Goal: Task Accomplishment & Management: Manage account settings

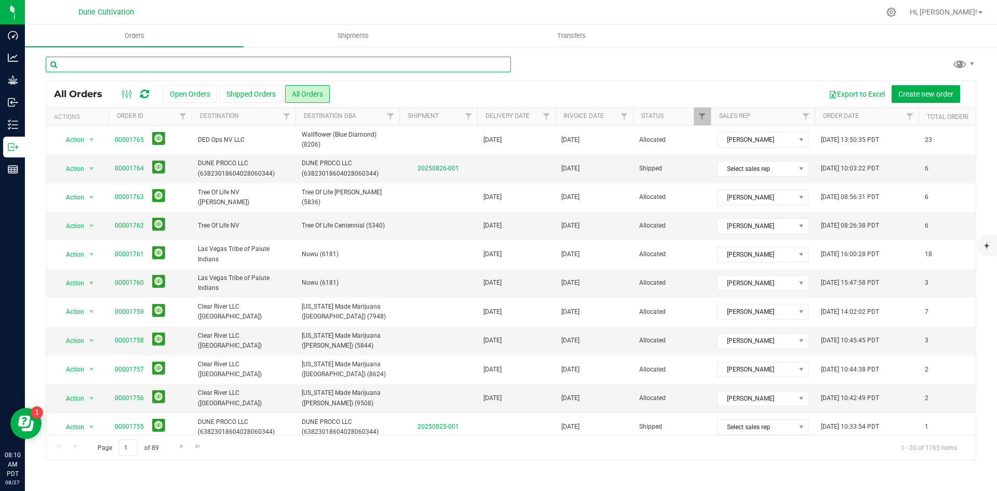
click at [180, 67] on input "text" at bounding box center [278, 65] width 465 height 16
type input "1598"
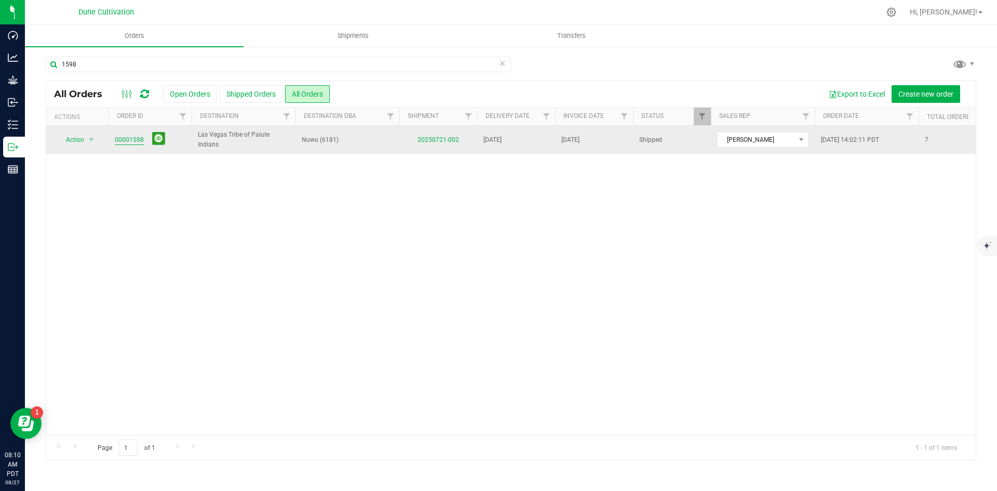
click at [137, 140] on link "00001598" at bounding box center [129, 140] width 29 height 10
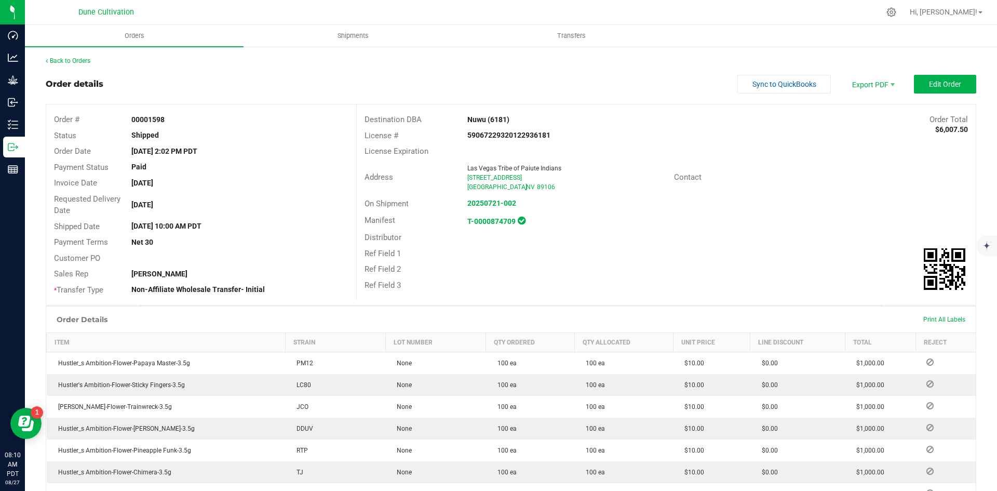
click at [84, 65] on div "Back to Orders" at bounding box center [511, 60] width 930 height 9
click at [82, 60] on link "Back to Orders" at bounding box center [68, 60] width 45 height 7
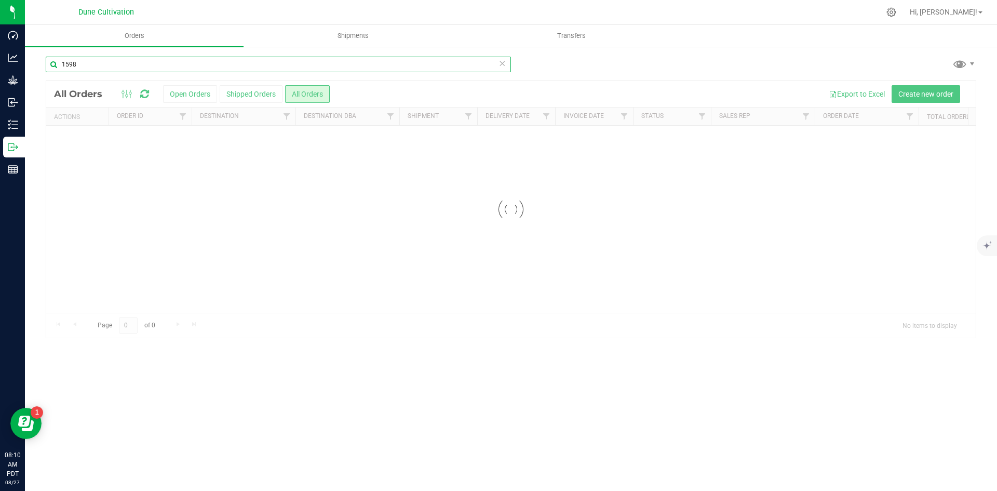
click at [232, 66] on input "1598" at bounding box center [278, 65] width 465 height 16
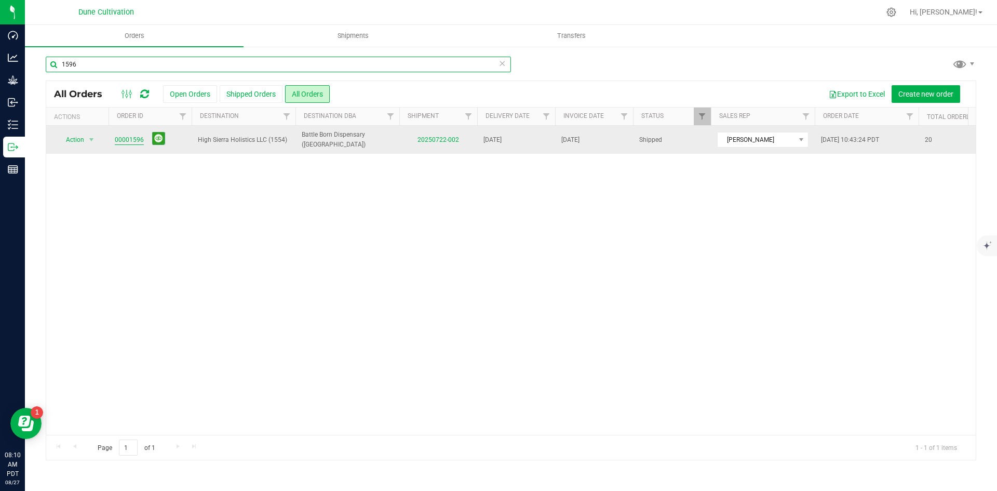
type input "1596"
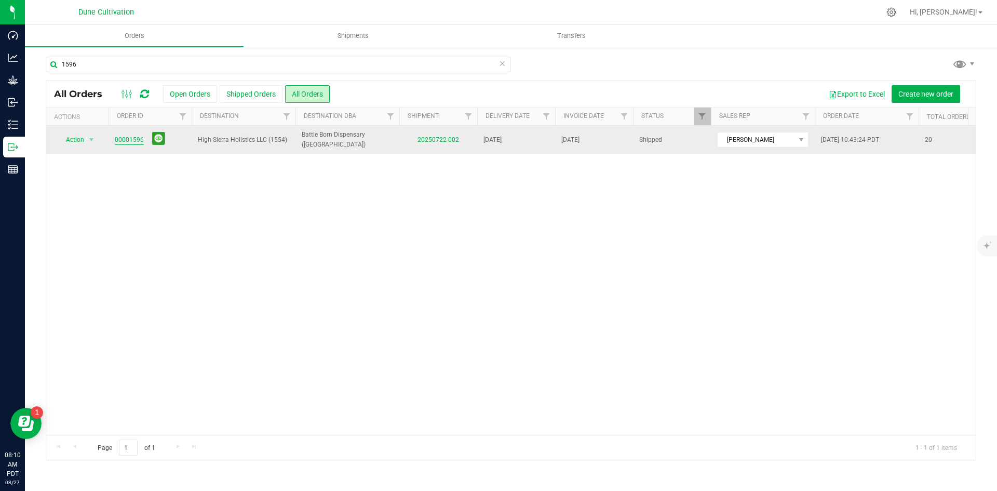
click at [139, 142] on link "00001596" at bounding box center [129, 140] width 29 height 10
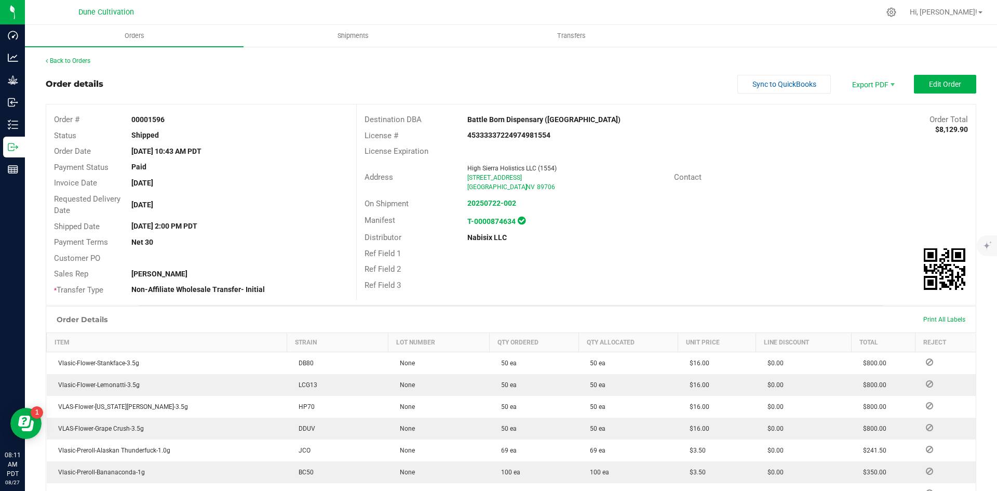
click at [86, 64] on div "Back to Orders" at bounding box center [511, 60] width 930 height 9
click at [84, 60] on link "Back to Orders" at bounding box center [68, 60] width 45 height 7
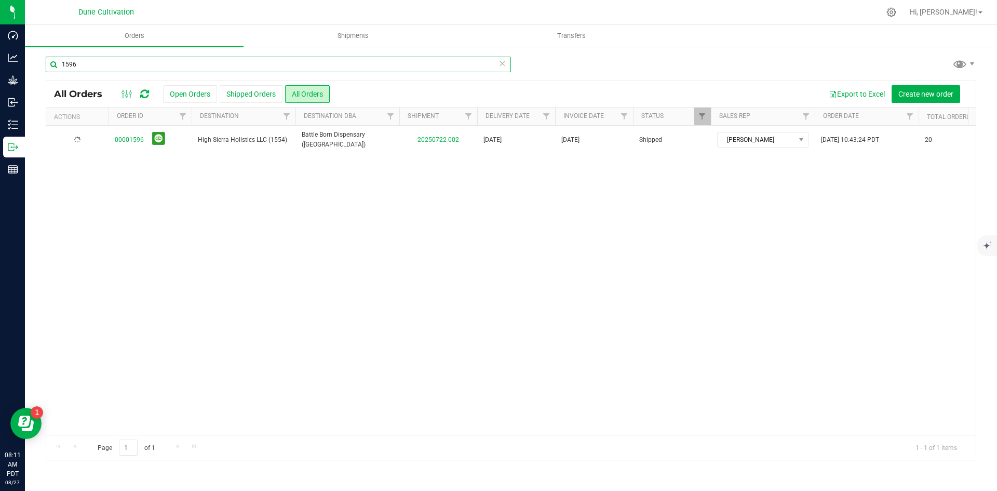
click at [231, 69] on input "1596" at bounding box center [278, 65] width 465 height 16
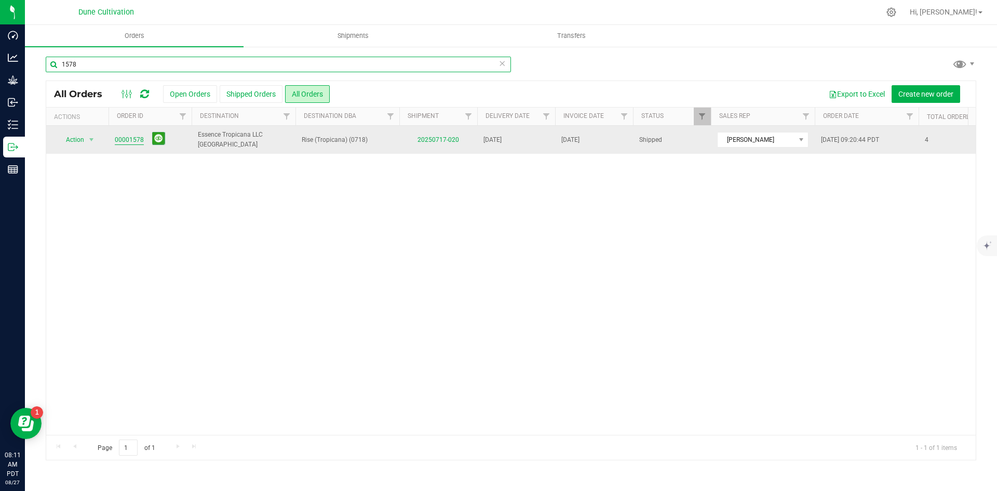
type input "1578"
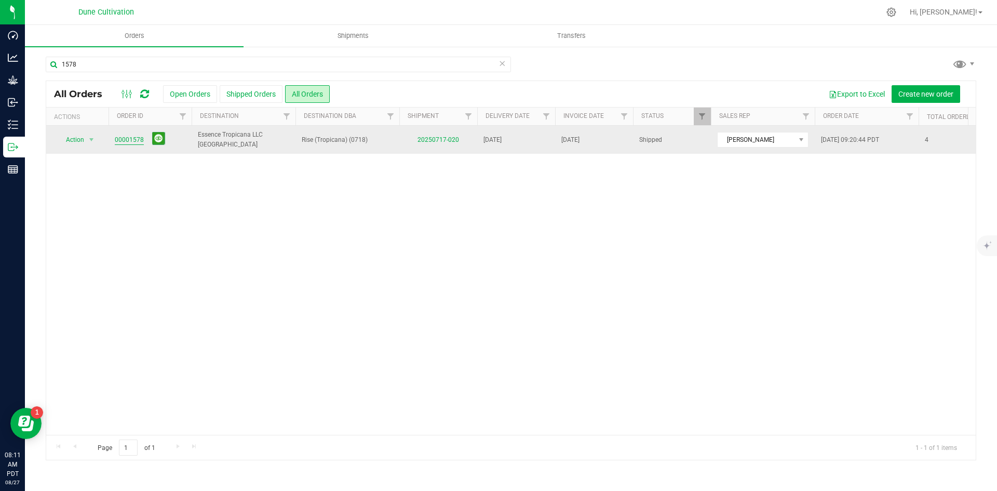
click at [133, 139] on link "00001578" at bounding box center [129, 140] width 29 height 10
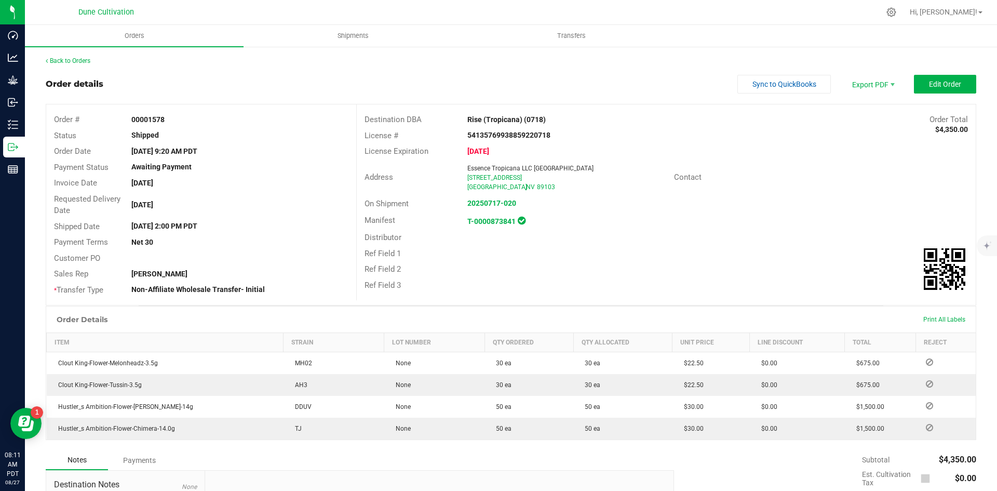
scroll to position [130, 0]
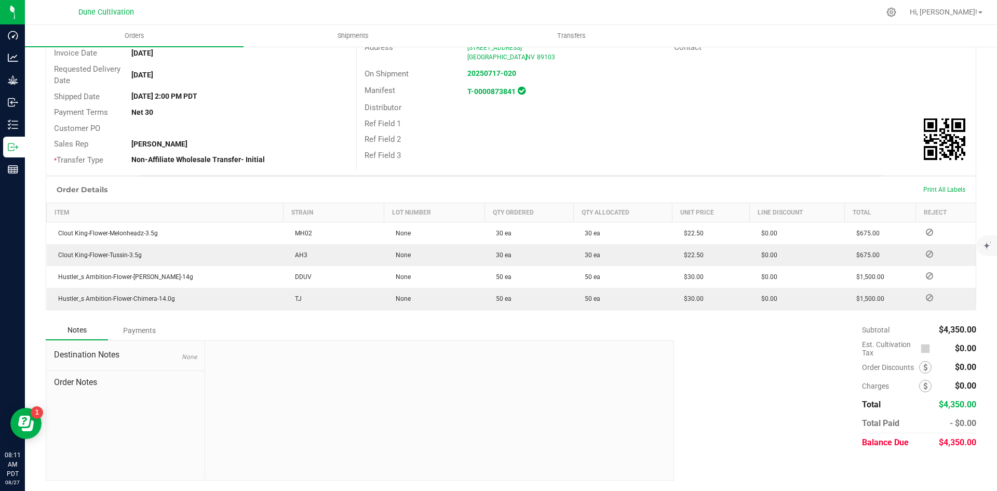
click at [943, 441] on span "$4,350.00" at bounding box center [956, 442] width 37 height 10
copy span "4,350.00"
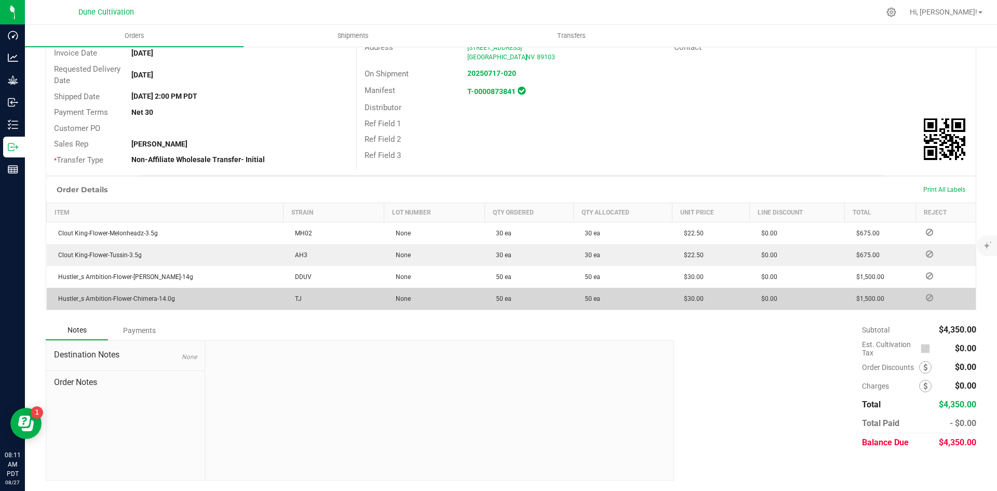
click at [143, 334] on div "Payments" at bounding box center [139, 330] width 62 height 19
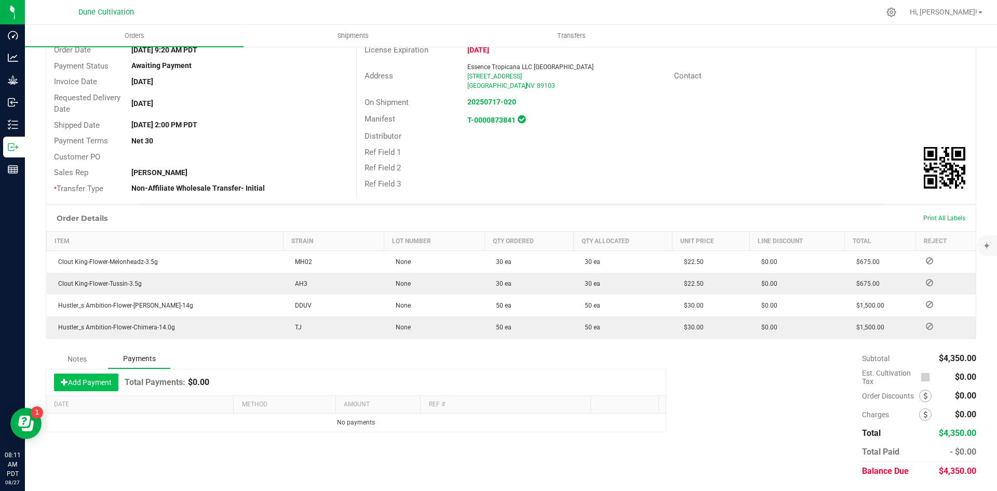
scroll to position [101, 0]
click at [86, 388] on button "Add Payment" at bounding box center [86, 382] width 64 height 18
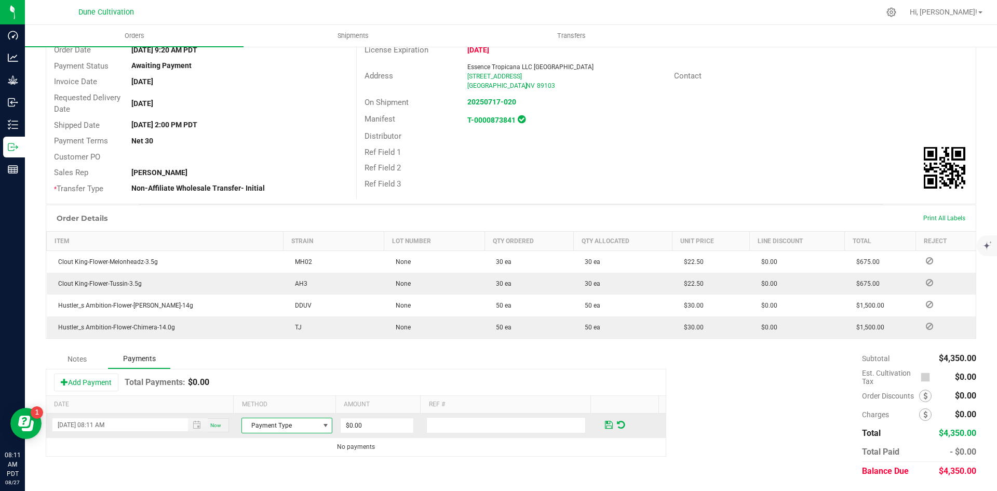
click at [242, 425] on span "Payment Type" at bounding box center [280, 425] width 77 height 15
click at [283, 393] on li "ACH & Bank Transfer" at bounding box center [282, 393] width 88 height 15
click at [358, 416] on td "$0.00" at bounding box center [381, 425] width 86 height 24
click at [366, 418] on input "0" at bounding box center [376, 425] width 73 height 15
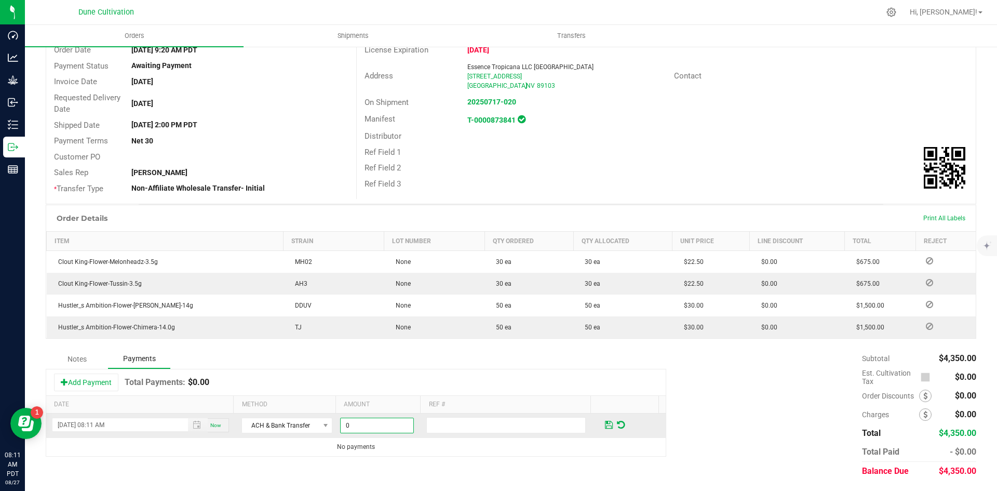
paste input "435"
type input "$4,350.00"
click at [605, 421] on span at bounding box center [609, 424] width 8 height 9
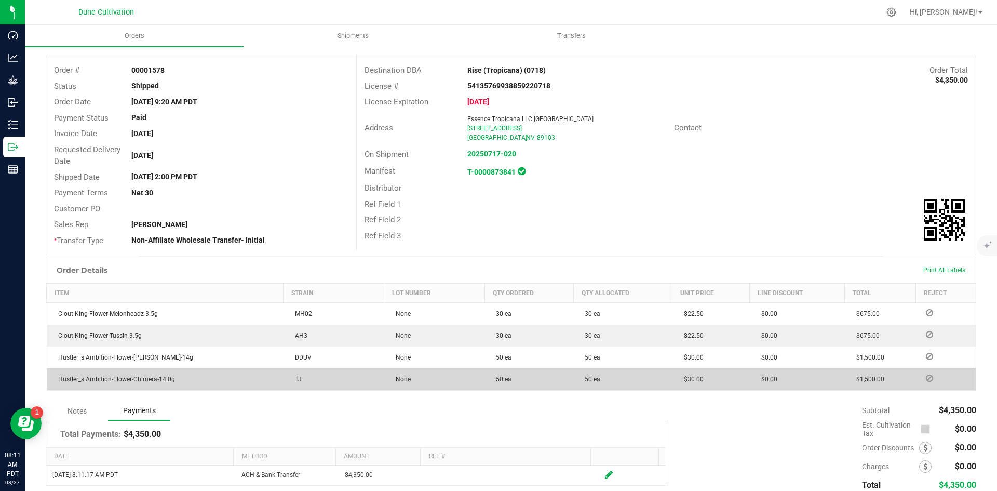
scroll to position [0, 0]
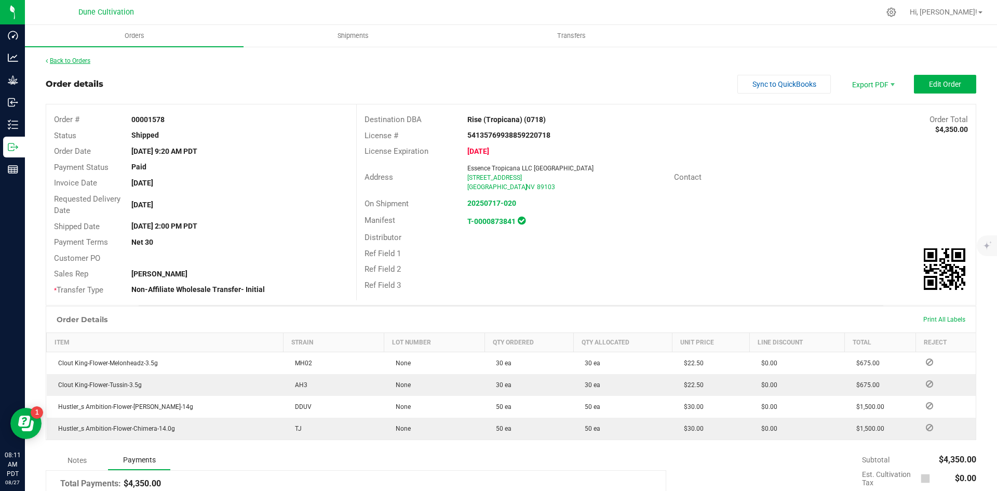
click at [86, 60] on link "Back to Orders" at bounding box center [68, 60] width 45 height 7
